Goal: Task Accomplishment & Management: Use online tool/utility

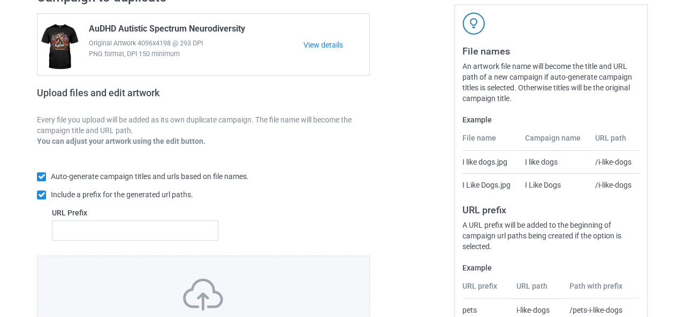
scroll to position [202, 0]
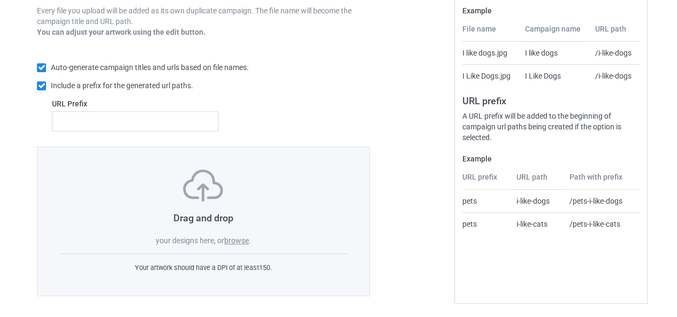
click at [239, 241] on label "browse" at bounding box center [236, 241] width 25 height 9
click at [0, 0] on input "browse" at bounding box center [0, 0] width 0 height 0
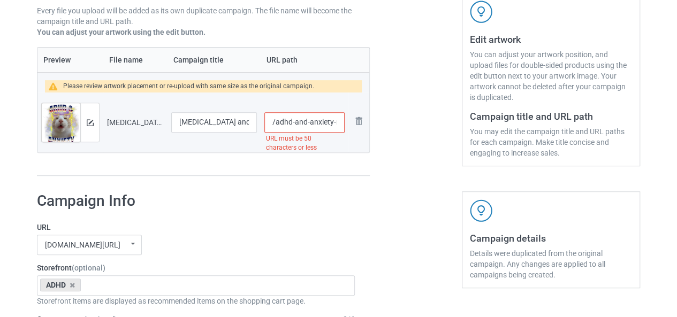
scroll to position [0, 136]
drag, startPoint x: 295, startPoint y: 123, endPoint x: 350, endPoint y: 126, distance: 54.2
click at [350, 126] on tr "Preview and edit artwork [MEDICAL_DATA] and Anxiety Neurodiversity Funny Silly …" at bounding box center [203, 123] width 332 height 60
click at [283, 118] on input "/adhd-and-anxiety-neurodiversity-funny-silly-meme-cat-t-shirt" at bounding box center [304, 122] width 80 height 20
drag, startPoint x: 315, startPoint y: 122, endPoint x: 342, endPoint y: 122, distance: 27.3
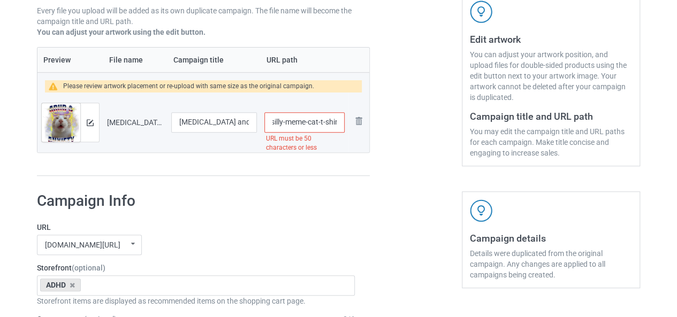
click at [342, 122] on input "/adhd-and-anxiety-neurodiversity-funny-silly-meme-cat-t-shirt" at bounding box center [304, 122] width 80 height 20
drag, startPoint x: 287, startPoint y: 123, endPoint x: 352, endPoint y: 123, distance: 64.8
click at [352, 123] on tr "Preview and edit artwork [MEDICAL_DATA] and Anxiety Neurodiversity Funny Silly …" at bounding box center [203, 123] width 332 height 60
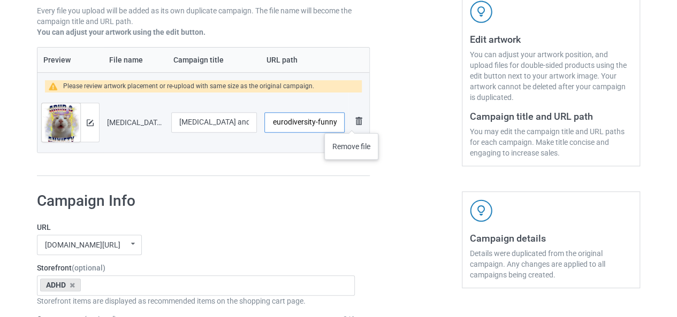
scroll to position [0, 64]
type input "/adhd-and-anxiety-neurodiversity-funny"
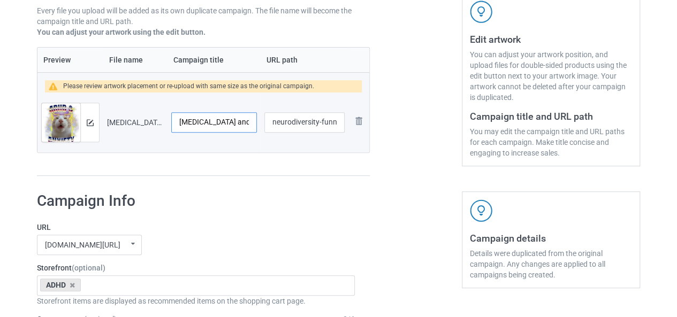
scroll to position [0, 0]
drag, startPoint x: 195, startPoint y: 126, endPoint x: 244, endPoint y: 125, distance: 49.2
click at [244, 125] on input "[MEDICAL_DATA] and Anxiety Neurodiversity Funny Silly Meme Cat T-Shirt" at bounding box center [214, 122] width 86 height 20
click at [203, 119] on input "[MEDICAL_DATA] and Anxiety Neurodiversity Funny Silly Meme Cat T-Shirt" at bounding box center [214, 122] width 86 height 20
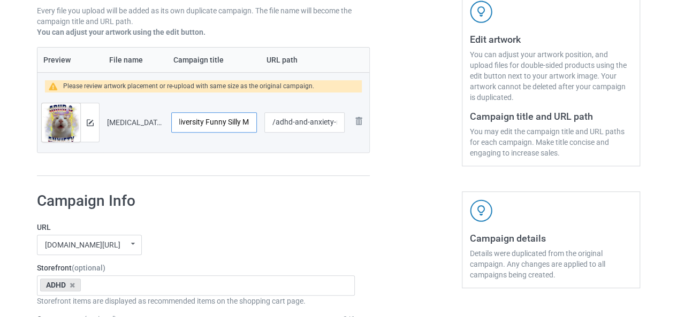
scroll to position [0, 137]
drag, startPoint x: 244, startPoint y: 124, endPoint x: 250, endPoint y: 124, distance: 6.4
click at [250, 124] on input "[MEDICAL_DATA] and Anxiety Neurodiversity Funny Silly Meme Cat T-Shirt" at bounding box center [214, 122] width 86 height 20
click at [248, 122] on input "[MEDICAL_DATA] and Anxiety Neurodiversity Funny Silly Meme Cat T-Shirt" at bounding box center [214, 122] width 86 height 20
drag, startPoint x: 226, startPoint y: 122, endPoint x: 251, endPoint y: 127, distance: 25.6
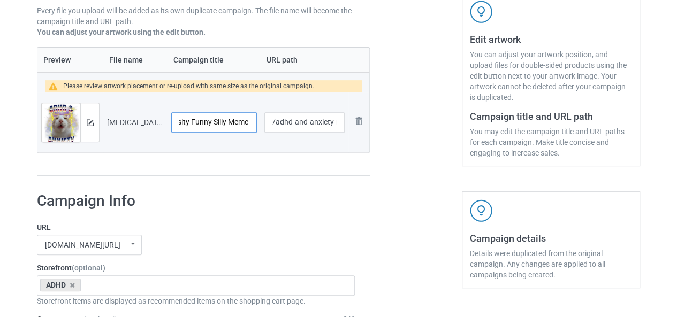
click at [251, 127] on input "[MEDICAL_DATA] and Anxiety Neurodiversity Funny Silly Meme Cat T-Shirt" at bounding box center [214, 122] width 86 height 20
type input "[MEDICAL_DATA] and Anxiety Neurodiversity Funny Silly Meme Cat"
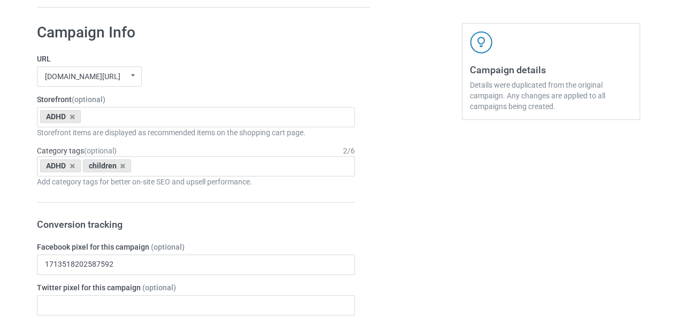
scroll to position [371, 0]
click at [121, 164] on icon at bounding box center [122, 165] width 5 height 7
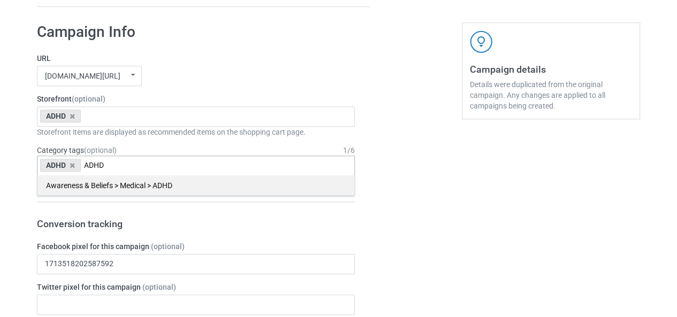
type input "ADHD"
click at [148, 187] on div "Awareness & Beliefs > Medical > ADHD" at bounding box center [195, 186] width 317 height 20
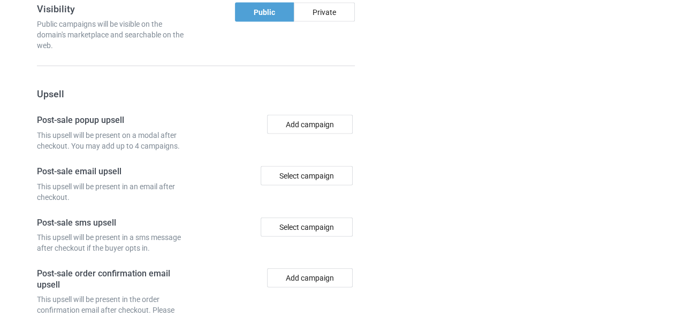
scroll to position [1216, 0]
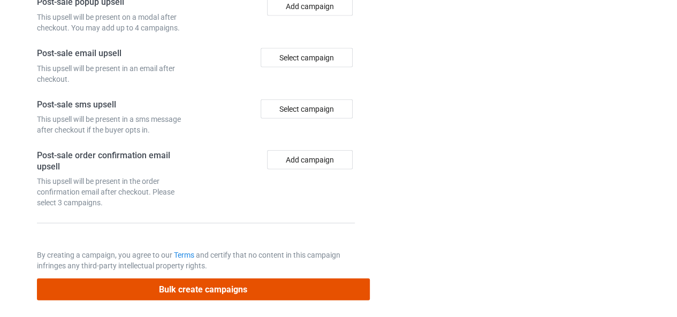
click at [195, 293] on button "Bulk create campaigns" at bounding box center [203, 290] width 333 height 22
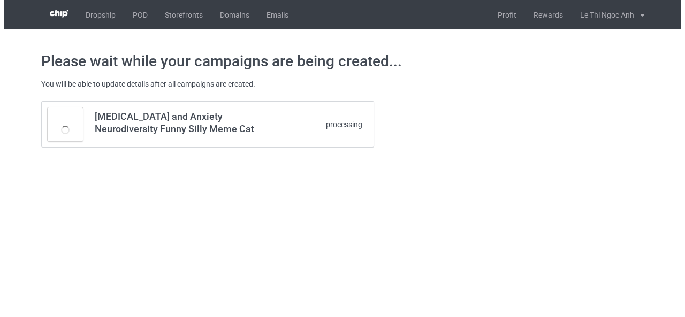
scroll to position [0, 0]
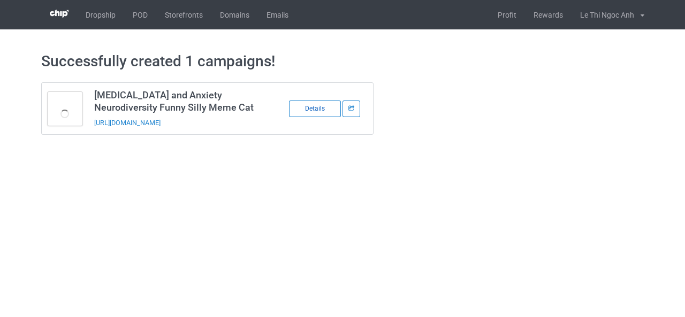
click at [309, 113] on div "Details" at bounding box center [315, 109] width 52 height 17
